Goal: Task Accomplishment & Management: Use online tool/utility

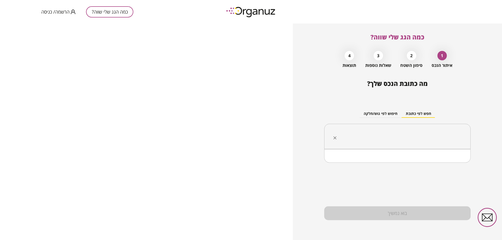
click at [395, 136] on input "text" at bounding box center [399, 136] width 130 height 13
click at [448, 164] on li "האורנים 7 עפולה" at bounding box center [397, 162] width 133 height 9
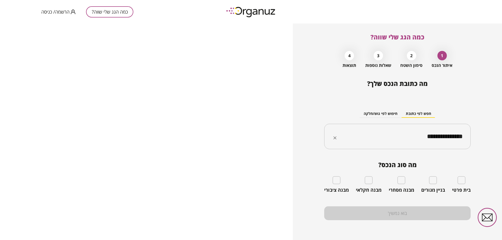
type input "**********"
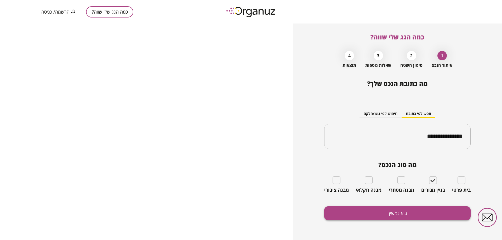
click at [406, 214] on button "בוא נמשיך" at bounding box center [397, 213] width 146 height 14
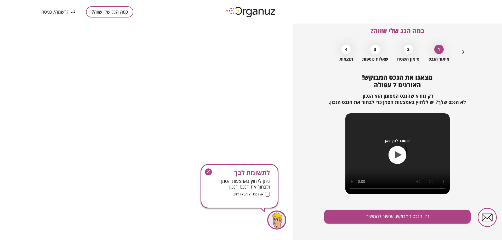
scroll to position [10, 0]
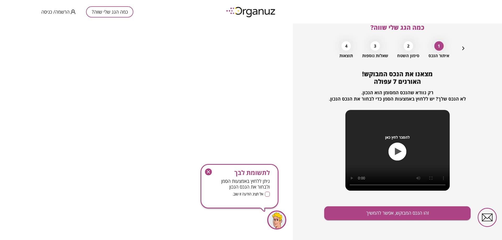
click at [400, 156] on icon "button" at bounding box center [397, 152] width 18 height 18
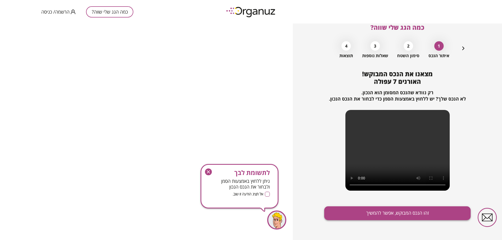
click at [413, 211] on button "זהו הנכס המבוקש, אפשר להמשיך" at bounding box center [397, 213] width 146 height 14
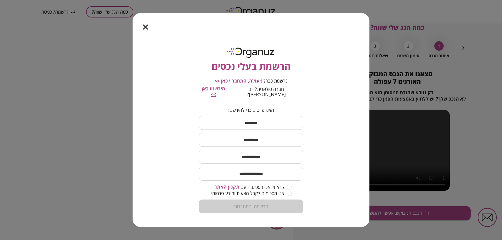
click at [260, 124] on input "text" at bounding box center [251, 122] width 104 height 15
type input "*****"
click at [270, 136] on input "text" at bounding box center [251, 139] width 104 height 15
type input "*****"
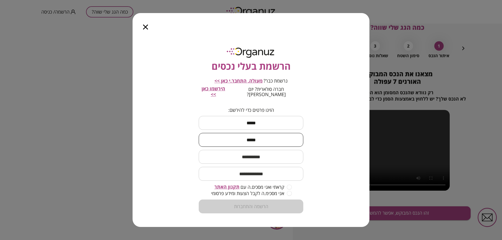
click at [255, 157] on input "text" at bounding box center [251, 156] width 104 height 15
type input "**********"
click at [271, 173] on input "email" at bounding box center [251, 173] width 104 height 15
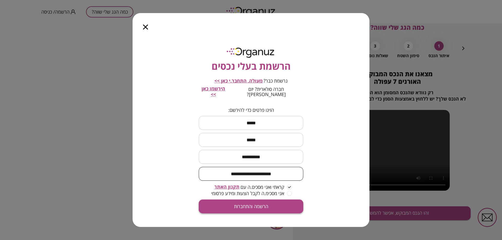
type input "**********"
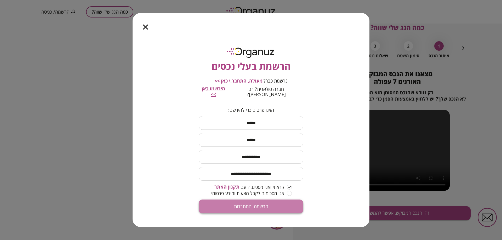
click at [237, 205] on button "הרשמה והתחברות" at bounding box center [251, 207] width 104 height 14
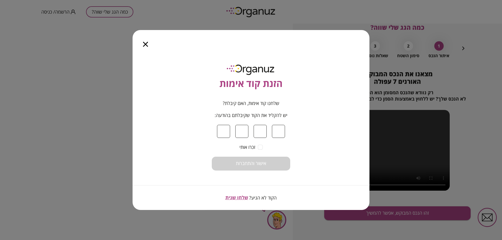
type input "*"
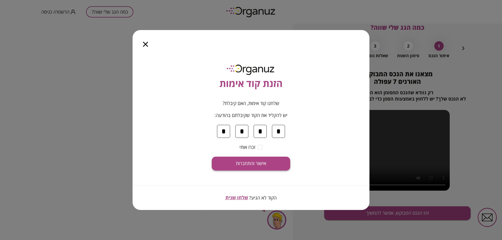
type input "*"
click at [241, 159] on button "אישור והתחברות" at bounding box center [251, 164] width 78 height 14
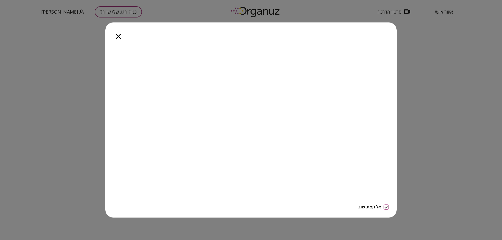
click at [117, 34] on icon "button" at bounding box center [118, 36] width 5 height 5
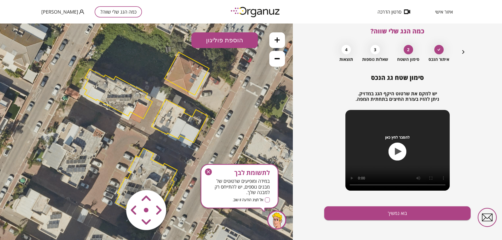
click at [140, 113] on polygon at bounding box center [118, 94] width 69 height 50
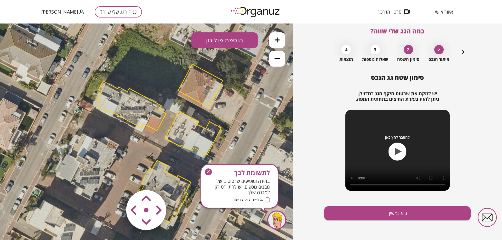
drag, startPoint x: 87, startPoint y: 73, endPoint x: 100, endPoint y: 85, distance: 18.1
click at [100, 85] on icon at bounding box center [160, 143] width 486 height 486
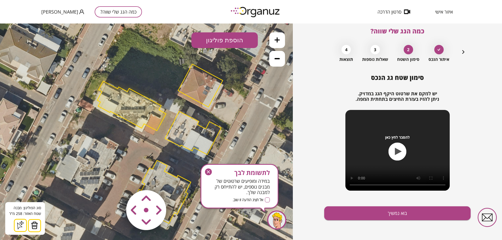
click at [149, 122] on polygon at bounding box center [131, 106] width 69 height 50
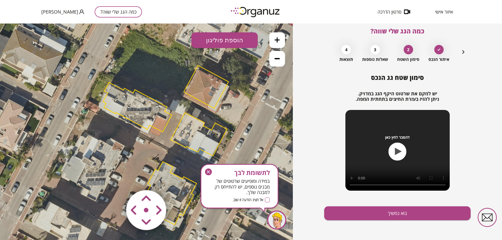
drag, startPoint x: 98, startPoint y: 89, endPoint x: 103, endPoint y: 91, distance: 4.9
click at [103, 91] on icon at bounding box center [165, 144] width 486 height 486
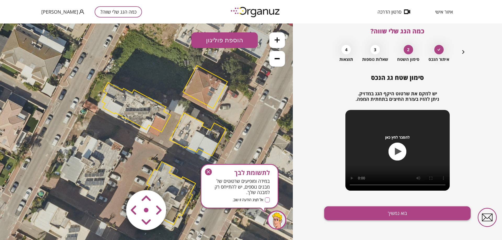
click at [402, 210] on button "בוא נמשיך" at bounding box center [397, 213] width 146 height 14
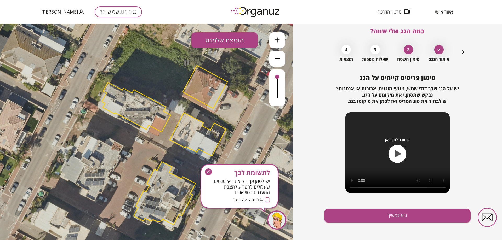
click at [155, 124] on polygon at bounding box center [136, 107] width 69 height 50
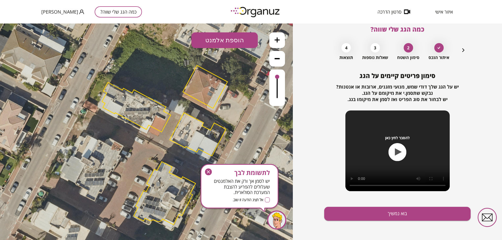
scroll to position [8, 0]
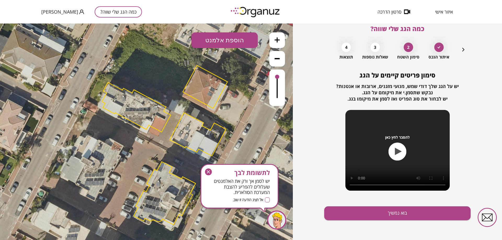
click at [236, 39] on button "הוספת אלמנט" at bounding box center [224, 40] width 66 height 16
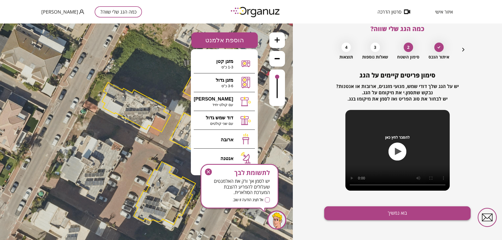
click at [382, 212] on button "בוא נמשיך" at bounding box center [397, 213] width 146 height 14
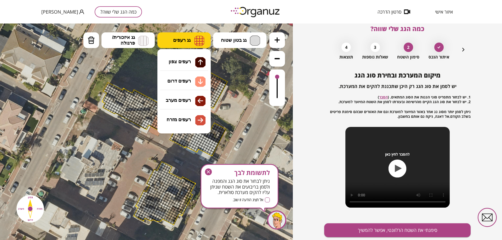
click at [197, 40] on img at bounding box center [199, 41] width 10 height 10
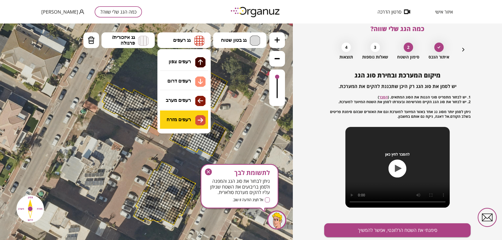
click at [186, 119] on div ".st0 { fill: #FFFFFF; } 0" at bounding box center [146, 132] width 293 height 217
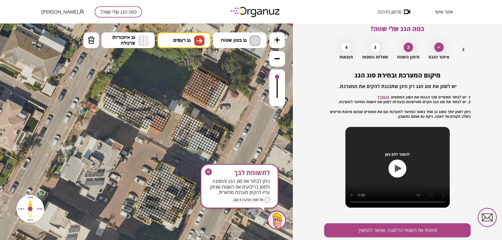
click at [155, 127] on div at bounding box center [155, 128] width 3 height 2
click at [112, 35] on span "גג איזכורית/ פרגולה" at bounding box center [123, 39] width 23 height 11
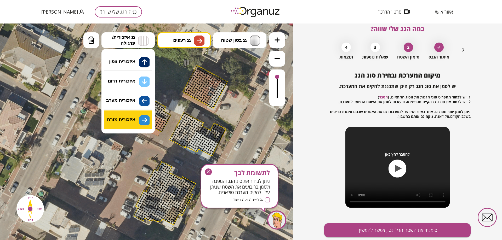
click at [144, 117] on div ".st0 { fill: #FFFFFF; } 0" at bounding box center [146, 132] width 293 height 217
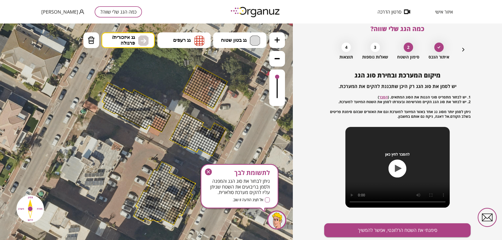
drag, startPoint x: 380, startPoint y: 228, endPoint x: 349, endPoint y: 174, distance: 61.8
click at [349, 174] on div "מיקום המערכת ובחירת סוג הגג יש לסמן את סוג הגג רק היכן שתכננת להקים את המערכת. …" at bounding box center [397, 164] width 146 height 185
drag, startPoint x: 127, startPoint y: 97, endPoint x: 152, endPoint y: 105, distance: 26.4
click at [158, 121] on div at bounding box center [159, 123] width 4 height 4
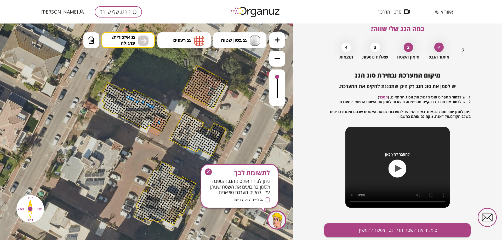
click at [152, 106] on div at bounding box center [152, 107] width 4 height 4
drag, startPoint x: 156, startPoint y: 124, endPoint x: 164, endPoint y: 132, distance: 11.3
click at [164, 132] on div ".st0 { fill: #FFFFFF; }" at bounding box center [164, 144] width 486 height 486
click at [164, 132] on icon at bounding box center [164, 144] width 486 height 486
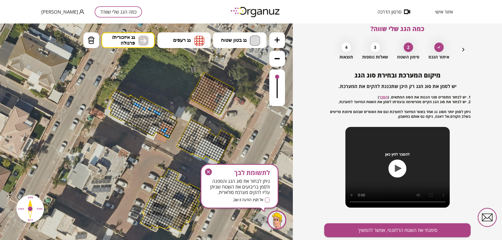
drag, startPoint x: 154, startPoint y: 131, endPoint x: 158, endPoint y: 135, distance: 5.4
click at [158, 135] on icon at bounding box center [171, 151] width 486 height 486
click at [463, 49] on icon "button" at bounding box center [463, 49] width 6 height 6
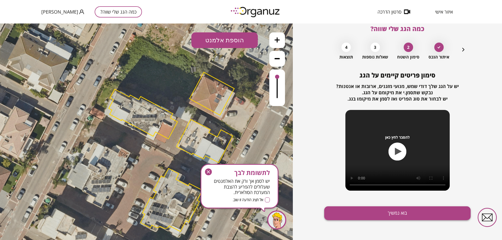
click at [393, 211] on button "בוא נמשיך" at bounding box center [397, 213] width 146 height 14
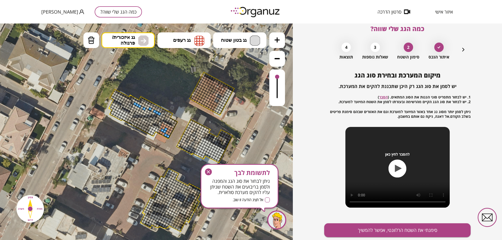
click at [137, 105] on div at bounding box center [137, 105] width 4 height 4
click at [207, 170] on icon "button" at bounding box center [208, 171] width 7 height 7
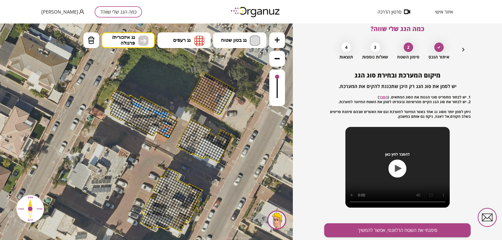
drag, startPoint x: 163, startPoint y: 113, endPoint x: 168, endPoint y: 134, distance: 22.4
click at [159, 141] on div ".st0 { fill: #FFFFFF; }" at bounding box center [171, 151] width 486 height 486
click at [165, 141] on div ".st0 { fill: #FFFFFF; }" at bounding box center [171, 151] width 486 height 486
click at [165, 134] on div at bounding box center [166, 135] width 4 height 4
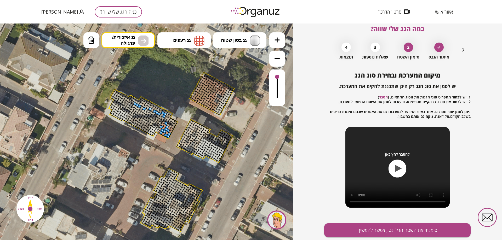
click at [160, 138] on icon at bounding box center [171, 151] width 486 height 486
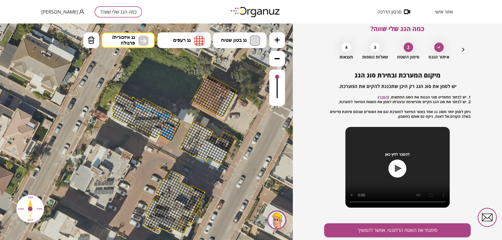
drag, startPoint x: 156, startPoint y: 138, endPoint x: 159, endPoint y: 140, distance: 3.7
click at [159, 140] on icon at bounding box center [174, 153] width 486 height 486
drag, startPoint x: 164, startPoint y: 137, endPoint x: 161, endPoint y: 140, distance: 3.7
click at [161, 140] on div ".st0 { fill: #FFFFFF; }" at bounding box center [174, 153] width 486 height 486
click at [163, 139] on icon at bounding box center [174, 153] width 486 height 486
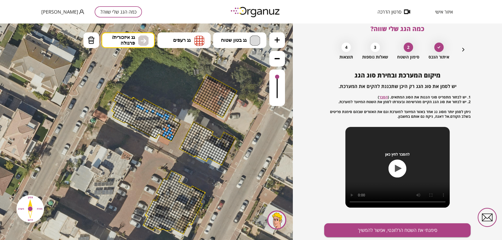
drag, startPoint x: 163, startPoint y: 139, endPoint x: 170, endPoint y: 140, distance: 7.7
click at [170, 140] on icon at bounding box center [174, 153] width 486 height 486
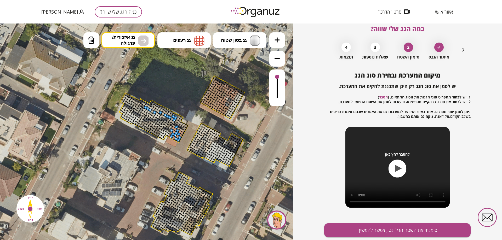
click at [277, 40] on icon at bounding box center [276, 39] width 5 height 5
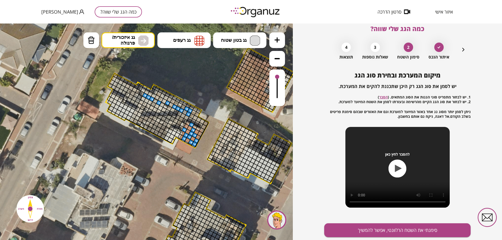
click at [277, 40] on icon at bounding box center [276, 39] width 5 height 5
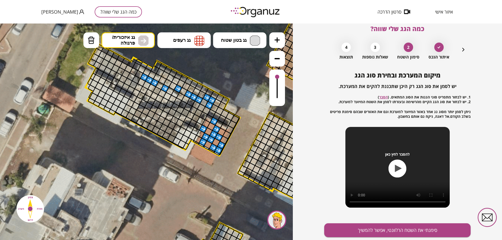
click at [202, 144] on div at bounding box center [202, 142] width 9 height 9
click at [199, 154] on icon at bounding box center [225, 183] width 1093 height 1093
click at [202, 145] on div at bounding box center [201, 145] width 7 height 5
click at [190, 138] on div at bounding box center [192, 136] width 9 height 9
drag, startPoint x: 182, startPoint y: 139, endPoint x: 181, endPoint y: 143, distance: 4.2
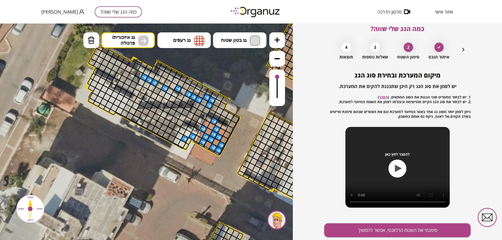
click at [181, 143] on div at bounding box center [181, 144] width 9 height 9
click at [177, 141] on div at bounding box center [176, 141] width 9 height 9
click at [180, 138] on div at bounding box center [179, 136] width 9 height 9
click at [180, 134] on div at bounding box center [179, 136] width 9 height 9
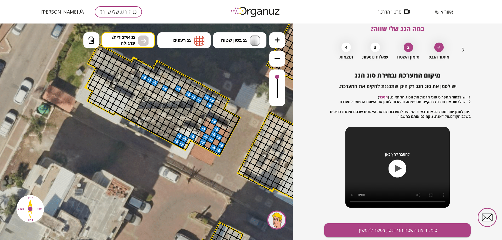
click at [185, 133] on div at bounding box center [187, 133] width 9 height 9
click at [182, 131] on div at bounding box center [182, 131] width 9 height 9
click at [197, 100] on div at bounding box center [198, 100] width 9 height 9
click at [196, 97] on div at bounding box center [198, 100] width 9 height 9
click at [194, 97] on div at bounding box center [193, 97] width 9 height 9
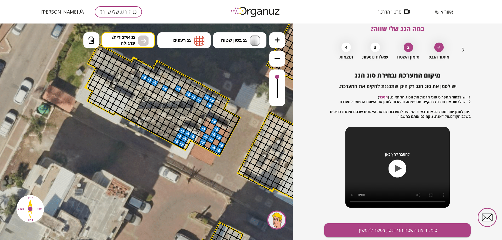
click at [194, 97] on div at bounding box center [193, 97] width 9 height 9
click at [189, 129] on div at bounding box center [189, 128] width 9 height 9
click at [193, 131] on div at bounding box center [195, 131] width 9 height 9
click at [184, 126] on div at bounding box center [184, 125] width 9 height 9
click at [189, 141] on div at bounding box center [188, 141] width 7 height 8
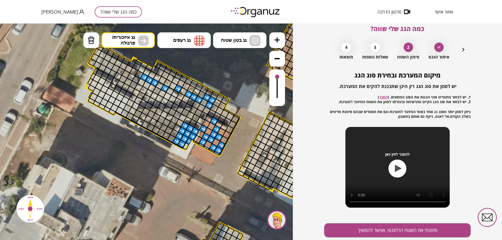
click at [185, 145] on div at bounding box center [185, 146] width 7 height 8
click at [192, 145] on icon at bounding box center [225, 183] width 1093 height 1093
click at [188, 149] on icon at bounding box center [225, 183] width 1093 height 1093
click at [195, 142] on div at bounding box center [196, 142] width 7 height 5
click at [458, 49] on div "איתור הנכס 2 סימון השטח 3 שאלות נוספות 4 תוצאות" at bounding box center [397, 50] width 138 height 20
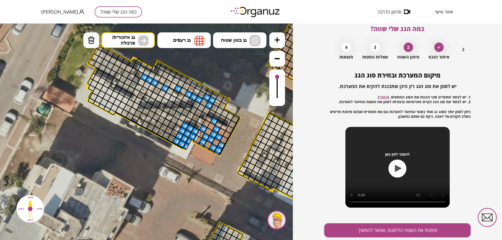
click at [461, 49] on icon "button" at bounding box center [463, 49] width 6 height 6
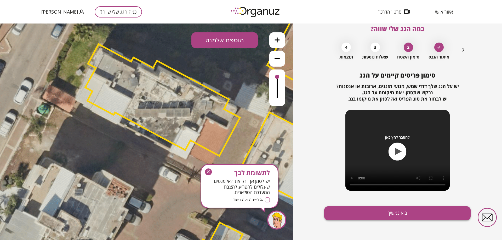
click at [400, 211] on button "בוא נמשיך" at bounding box center [397, 213] width 146 height 14
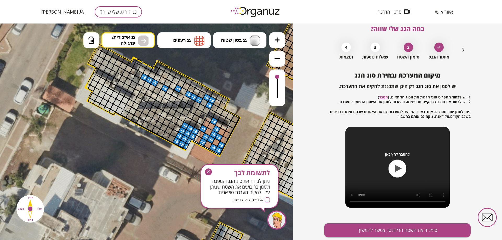
click at [148, 79] on div at bounding box center [149, 80] width 9 height 9
click at [156, 84] on div at bounding box center [159, 85] width 9 height 9
click at [161, 87] on div at bounding box center [159, 85] width 9 height 9
click at [165, 87] on div at bounding box center [164, 88] width 9 height 9
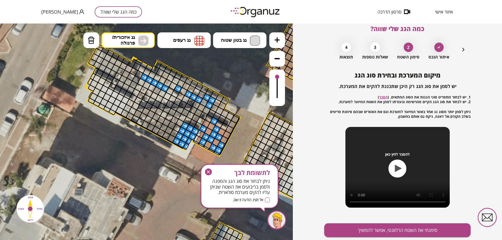
click at [157, 86] on div at bounding box center [159, 85] width 9 height 9
click at [93, 37] on img at bounding box center [91, 40] width 7 height 8
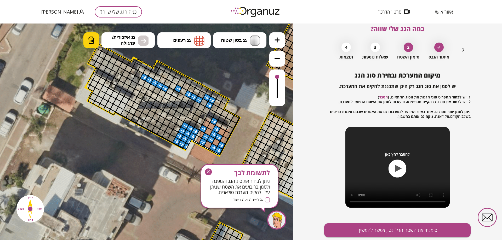
click at [93, 37] on img at bounding box center [91, 40] width 7 height 8
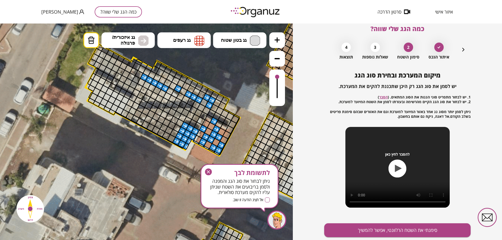
click at [439, 46] on icon at bounding box center [438, 47] width 3 height 2
click at [461, 46] on icon "button" at bounding box center [463, 49] width 6 height 6
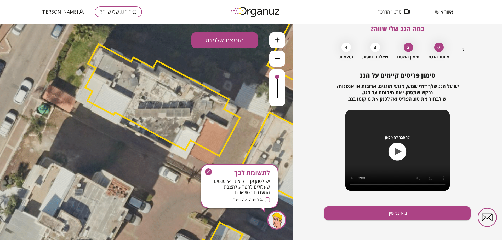
click at [280, 60] on button at bounding box center [277, 59] width 16 height 16
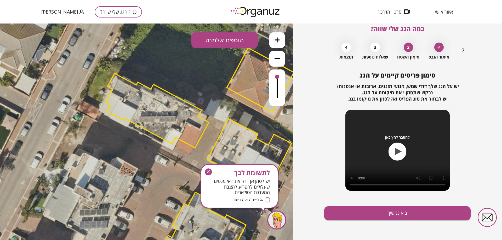
click at [280, 60] on button at bounding box center [277, 59] width 16 height 16
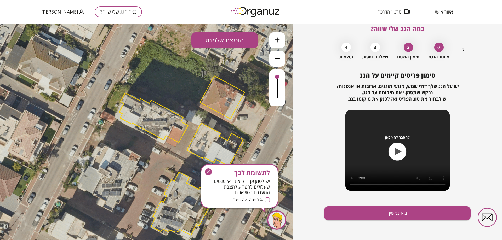
click at [111, 10] on button "כמה הגג שלי שווה?" at bounding box center [118, 11] width 47 height 11
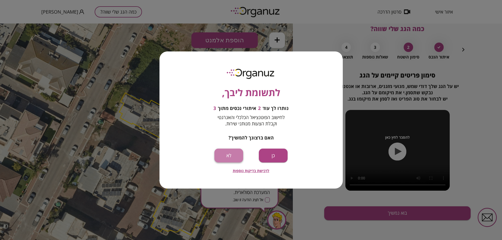
click at [242, 155] on button "לא" at bounding box center [228, 156] width 29 height 14
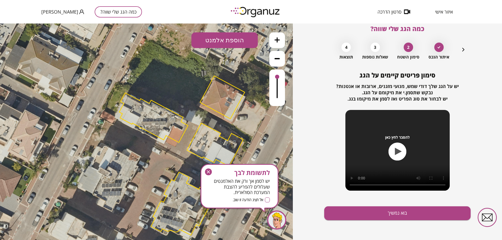
click at [98, 14] on button "כמה הגג שלי שווה?" at bounding box center [118, 11] width 47 height 11
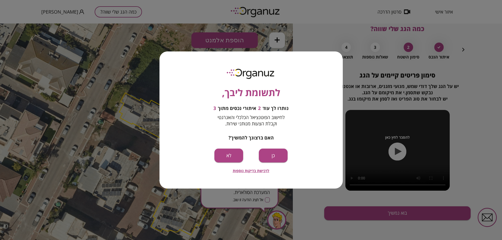
click at [230, 158] on button "לא" at bounding box center [228, 156] width 29 height 14
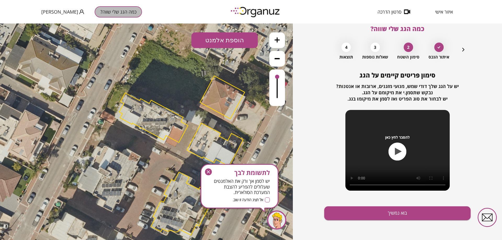
click at [99, 7] on button "כמה הגג שלי שווה?" at bounding box center [118, 11] width 47 height 11
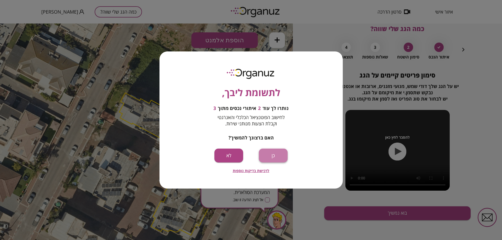
click at [273, 153] on button "כן" at bounding box center [273, 156] width 29 height 14
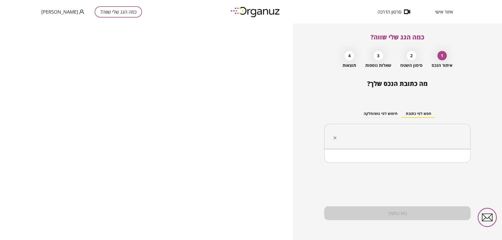
click at [420, 136] on input "text" at bounding box center [399, 136] width 130 height 13
type input "*"
click at [415, 161] on li "האורנים 7 עפולה" at bounding box center [397, 162] width 133 height 9
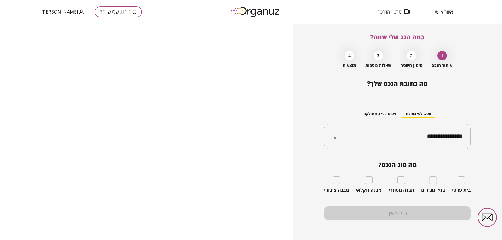
type input "**********"
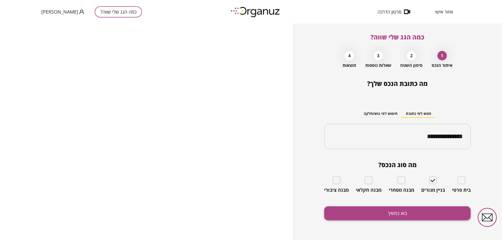
click at [393, 212] on button "בוא נמשיך" at bounding box center [397, 213] width 146 height 14
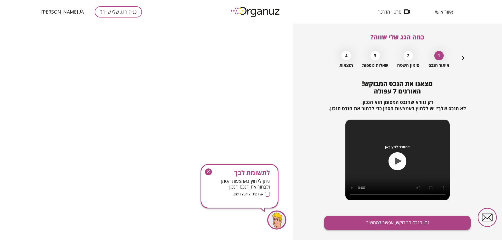
click at [384, 219] on button "זהו הנכס המבוקש, אפשר להמשיך" at bounding box center [397, 223] width 146 height 14
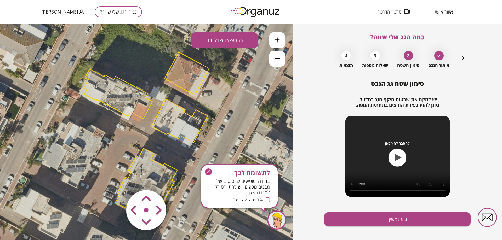
click at [115, 179] on area at bounding box center [115, 179] width 0 height 0
drag, startPoint x: 143, startPoint y: 203, endPoint x: 134, endPoint y: 150, distance: 53.9
click at [134, 150] on div ".st0 { fill: #FFFFFF; } 10" at bounding box center [146, 132] width 293 height 217
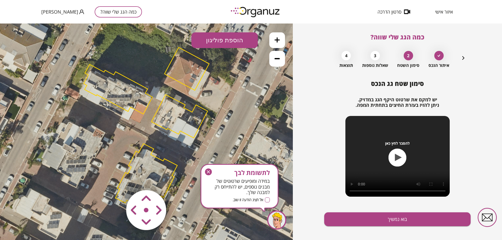
drag, startPoint x: 144, startPoint y: 203, endPoint x: 146, endPoint y: 214, distance: 11.2
click at [178, 179] on map at bounding box center [178, 179] width 0 height 0
click at [115, 179] on area at bounding box center [115, 179] width 0 height 0
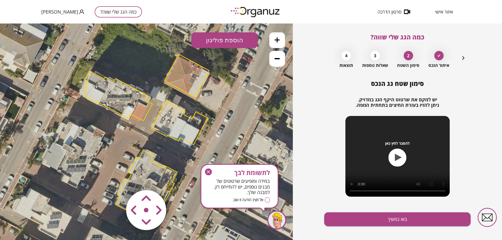
click at [115, 179] on area at bounding box center [115, 179] width 0 height 0
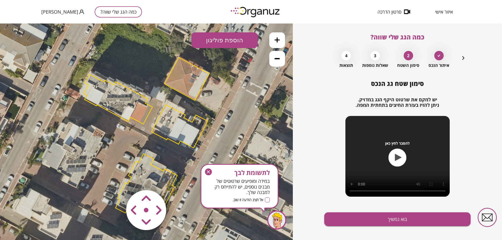
click at [115, 179] on area at bounding box center [115, 179] width 0 height 0
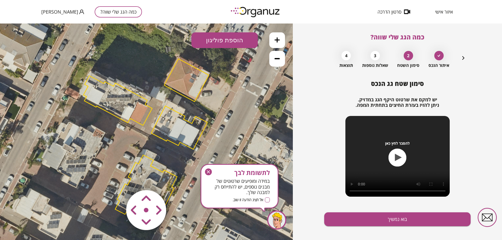
click at [115, 179] on area at bounding box center [115, 179] width 0 height 0
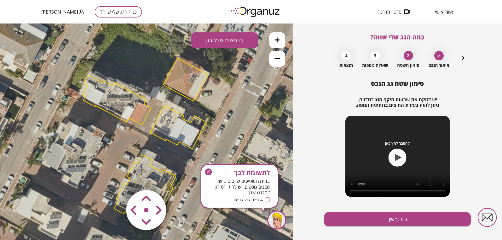
click at [115, 179] on area at bounding box center [115, 179] width 0 height 0
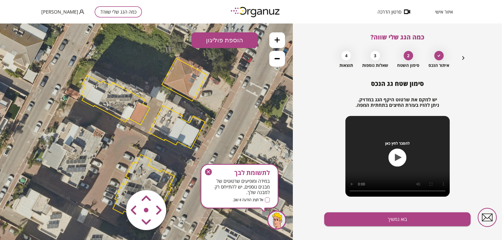
click at [115, 179] on area at bounding box center [115, 179] width 0 height 0
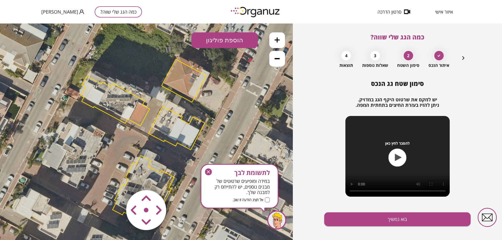
click at [115, 179] on area at bounding box center [115, 179] width 0 height 0
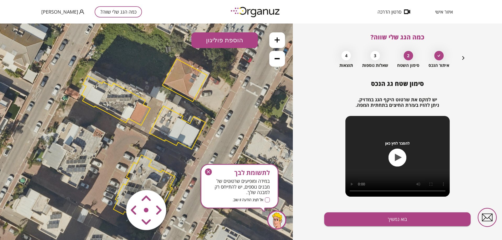
click at [115, 179] on area at bounding box center [115, 179] width 0 height 0
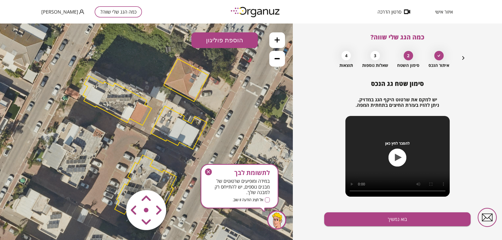
click at [115, 179] on area at bounding box center [115, 179] width 0 height 0
click at [369, 219] on button "בוא נמשיך" at bounding box center [397, 219] width 146 height 14
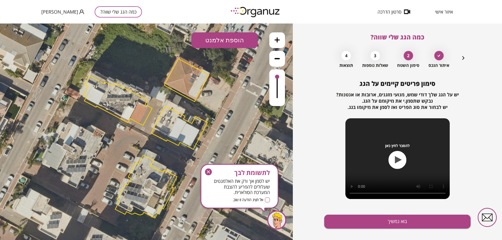
click at [279, 39] on icon at bounding box center [276, 39] width 5 height 5
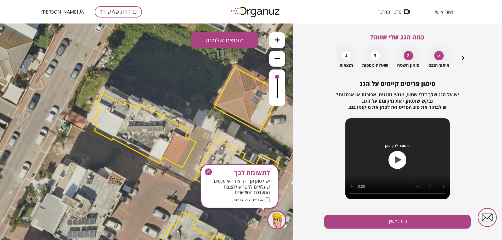
drag, startPoint x: 109, startPoint y: 135, endPoint x: 150, endPoint y: 180, distance: 61.2
click at [150, 180] on icon at bounding box center [187, 176] width 729 height 729
click at [276, 43] on button at bounding box center [277, 40] width 16 height 16
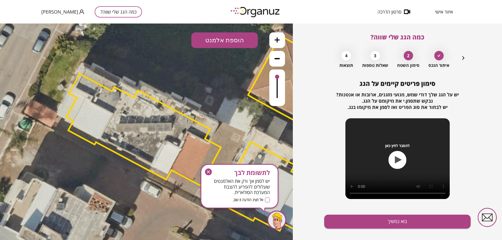
click at [206, 171] on icon "button" at bounding box center [208, 171] width 7 height 7
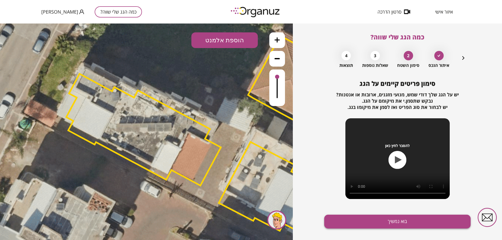
click at [361, 219] on button "בוא נמשיך" at bounding box center [397, 222] width 146 height 14
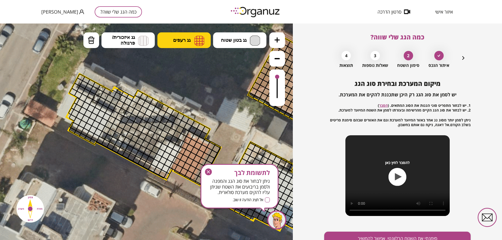
click at [195, 40] on img at bounding box center [199, 41] width 10 height 10
click at [193, 118] on div ".st0 { fill: #FFFFFF; } 10" at bounding box center [146, 132] width 293 height 217
click at [208, 172] on icon "button" at bounding box center [208, 171] width 7 height 7
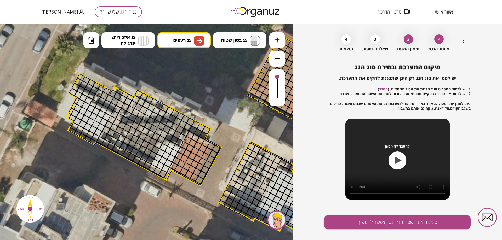
scroll to position [25, 0]
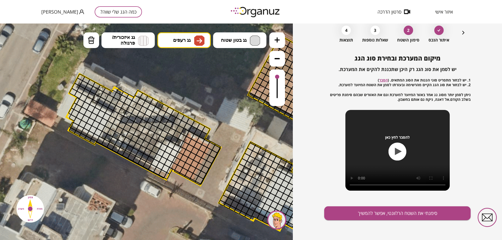
click at [463, 33] on icon "button" at bounding box center [463, 33] width 6 height 6
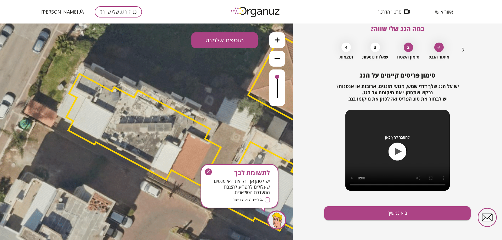
scroll to position [8, 0]
click at [281, 61] on button at bounding box center [277, 59] width 16 height 16
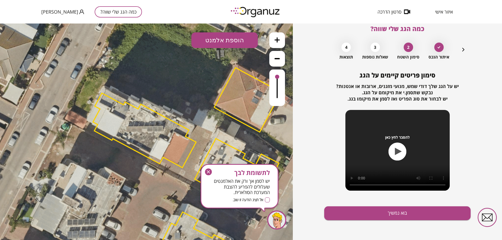
click at [461, 50] on icon "button" at bounding box center [463, 49] width 6 height 6
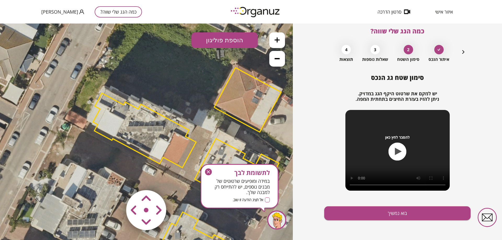
click at [115, 179] on area at bounding box center [115, 179] width 0 height 0
click at [147, 211] on img at bounding box center [146, 210] width 62 height 62
click at [275, 39] on icon at bounding box center [276, 39] width 5 height 5
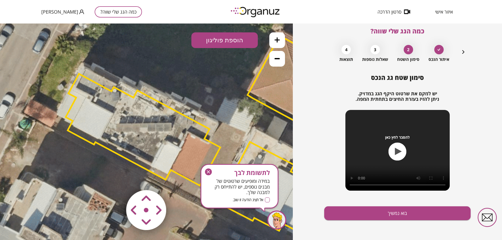
click at [209, 172] on icon "button" at bounding box center [208, 171] width 7 height 7
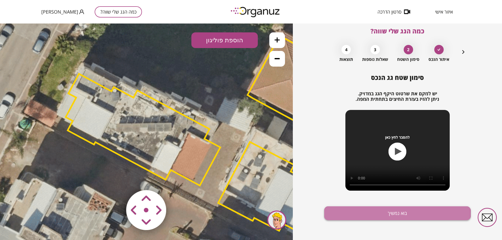
click at [391, 214] on button "בוא נמשיך" at bounding box center [397, 213] width 146 height 14
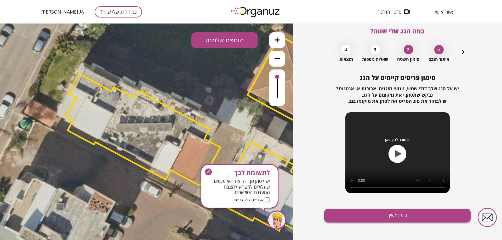
click at [388, 213] on button "בוא נמשיך" at bounding box center [397, 216] width 146 height 14
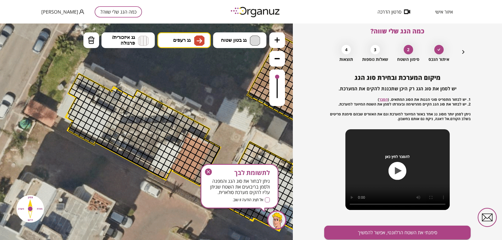
drag, startPoint x: 209, startPoint y: 172, endPoint x: 192, endPoint y: 156, distance: 23.7
click at [209, 172] on icon "button" at bounding box center [208, 171] width 7 height 7
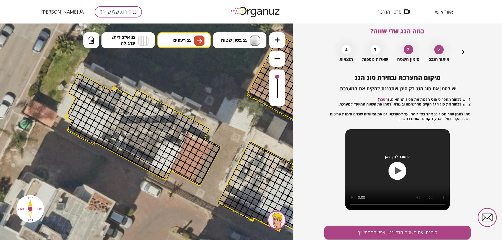
click at [190, 178] on div at bounding box center [192, 180] width 7 height 5
click at [192, 176] on div at bounding box center [193, 177] width 9 height 9
click at [193, 171] on div at bounding box center [196, 172] width 9 height 9
click at [198, 165] on div at bounding box center [199, 166] width 9 height 9
click at [203, 156] on div at bounding box center [204, 156] width 9 height 9
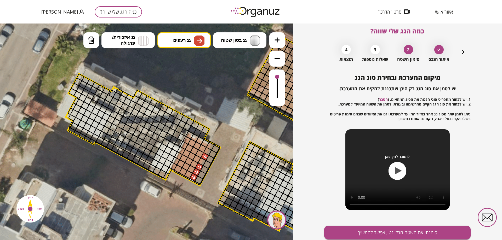
click at [200, 161] on div at bounding box center [201, 161] width 9 height 9
click at [208, 145] on div at bounding box center [210, 146] width 9 height 9
click at [206, 151] on div at bounding box center [207, 151] width 9 height 9
drag, startPoint x: 203, startPoint y: 144, endPoint x: 189, endPoint y: 173, distance: 32.6
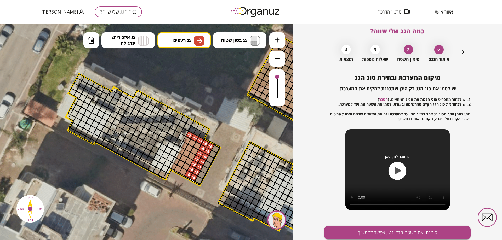
drag, startPoint x: 196, startPoint y: 139, endPoint x: 189, endPoint y: 136, distance: 8.3
drag, startPoint x: 186, startPoint y: 139, endPoint x: 180, endPoint y: 165, distance: 26.4
drag, startPoint x: 164, startPoint y: 142, endPoint x: 165, endPoint y: 156, distance: 14.6
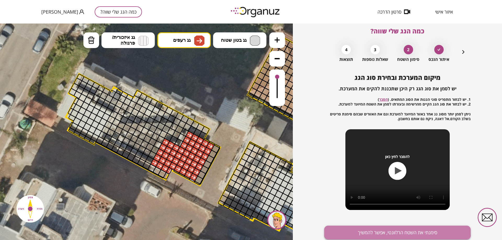
click at [387, 231] on button "סימנתי את השטח הרלוונטי, אפשר להמשיך" at bounding box center [397, 233] width 146 height 14
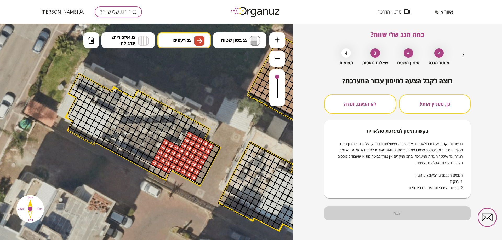
scroll to position [3, 0]
click at [371, 100] on button "לא הפעם, תודה" at bounding box center [360, 103] width 72 height 19
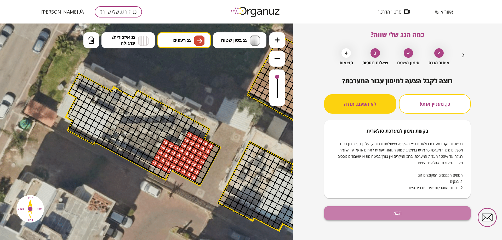
click at [405, 214] on button "הבא" at bounding box center [397, 213] width 146 height 14
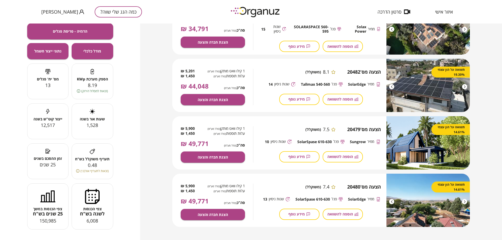
scroll to position [134, 0]
